Goal: Transaction & Acquisition: Purchase product/service

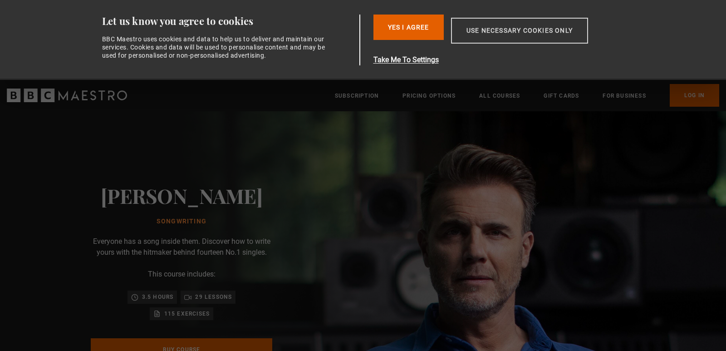
click at [547, 29] on button "Use necessary cookies only" at bounding box center [519, 31] width 137 height 26
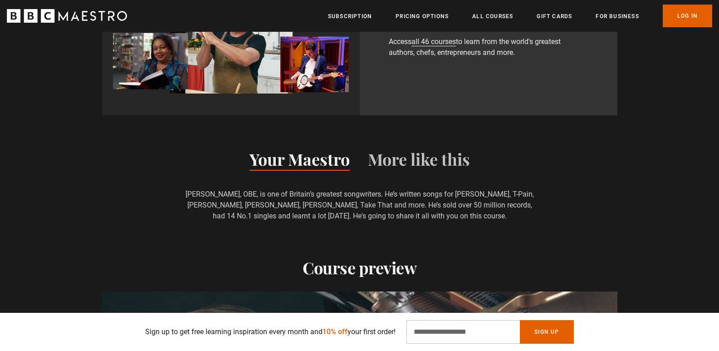
scroll to position [920, 0]
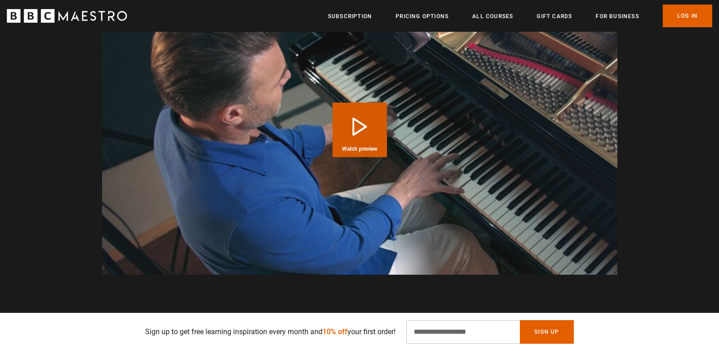
click at [366, 120] on button "Play Course overview for Songwriting with Gary Barlow Watch preview" at bounding box center [359, 129] width 54 height 54
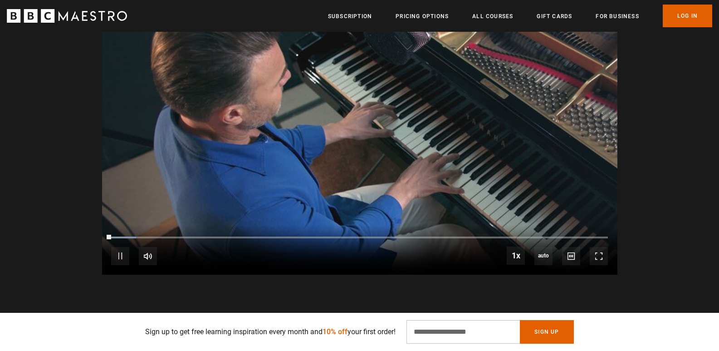
scroll to position [905, 0]
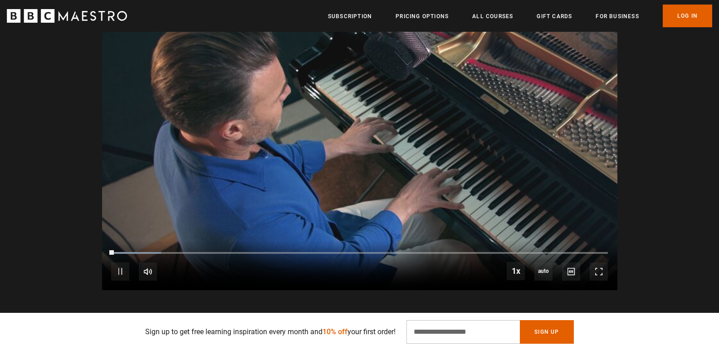
click at [374, 123] on video "Video Player" at bounding box center [359, 145] width 515 height 290
click at [372, 146] on video "Video Player" at bounding box center [359, 145] width 515 height 290
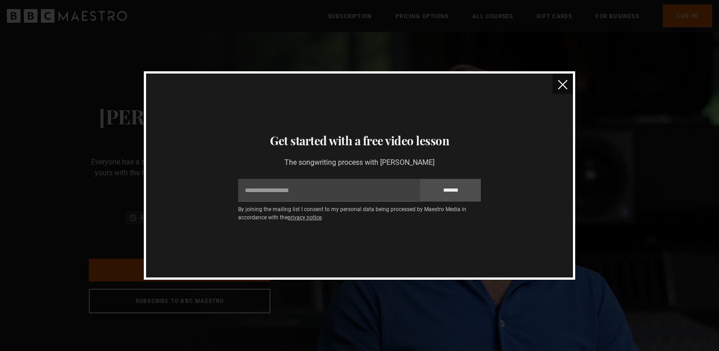
scroll to position [0, 1188]
click at [558, 87] on img "close" at bounding box center [563, 85] width 10 height 10
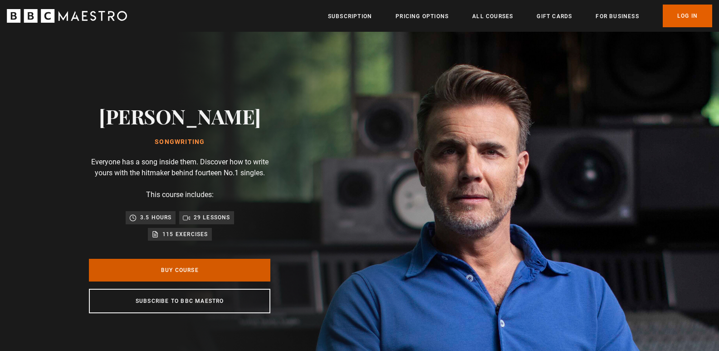
click at [205, 269] on link "Buy Course" at bounding box center [179, 270] width 181 height 23
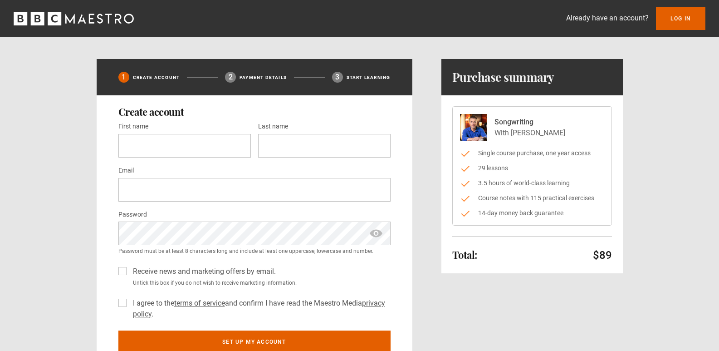
click at [104, 24] on icon "BBC Maestro" at bounding box center [74, 19] width 120 height 14
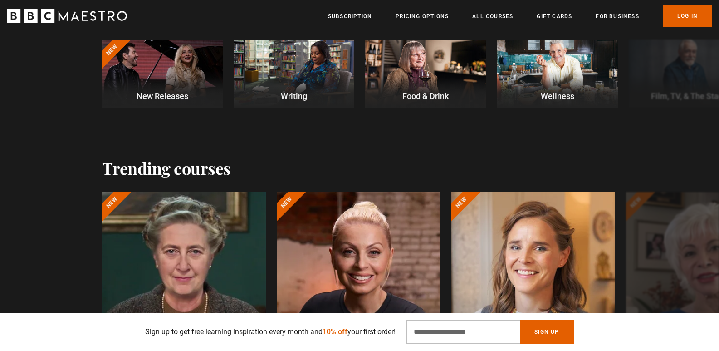
scroll to position [0, 1426]
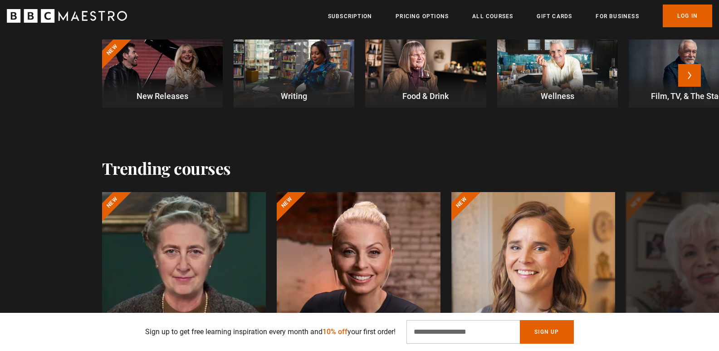
click at [704, 74] on div at bounding box center [689, 73] width 121 height 68
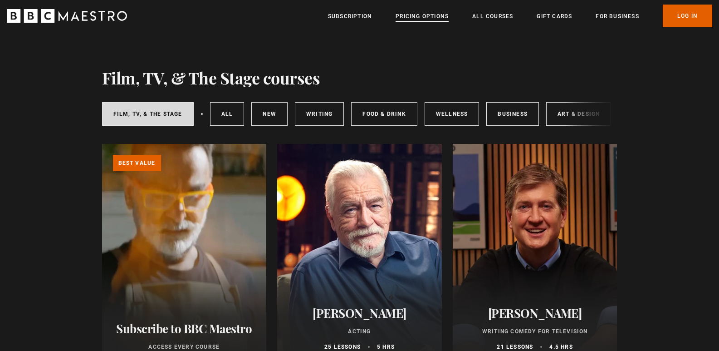
click at [414, 20] on link "Pricing Options" at bounding box center [421, 16] width 53 height 9
